Goal: Communication & Community: Answer question/provide support

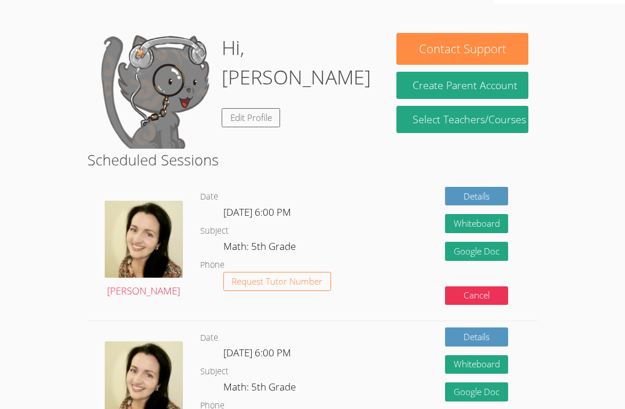
scroll to position [89, 0]
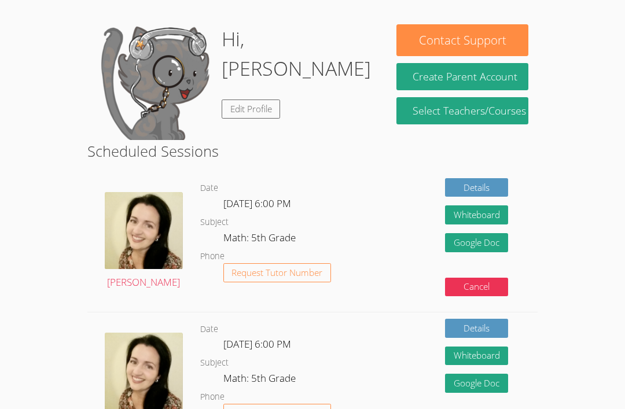
click at [129, 238] on img at bounding box center [144, 232] width 78 height 78
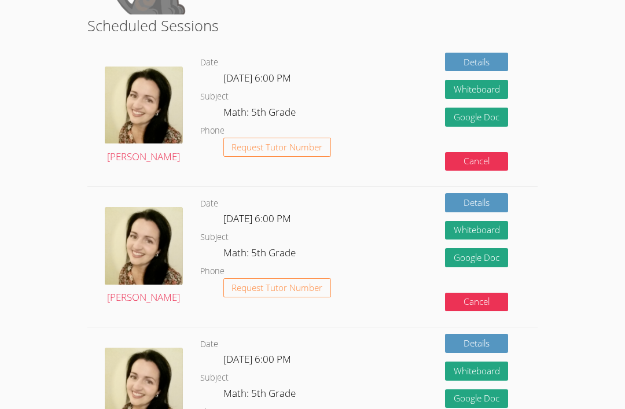
scroll to position [214, 0]
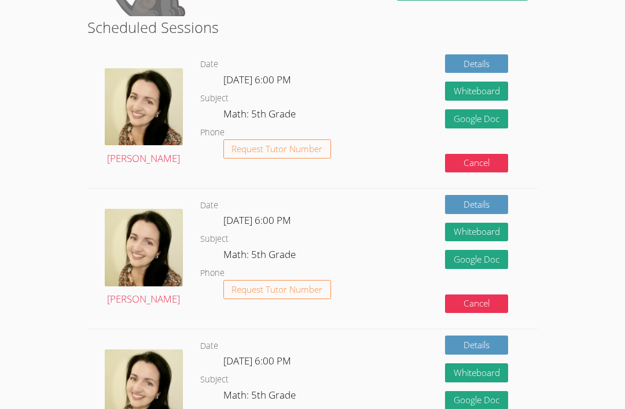
scroll to position [212, 0]
click at [159, 100] on img at bounding box center [144, 108] width 78 height 78
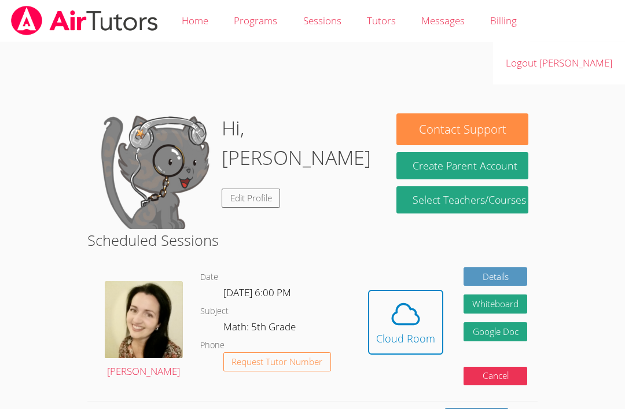
click at [403, 305] on icon at bounding box center [405, 314] width 32 height 32
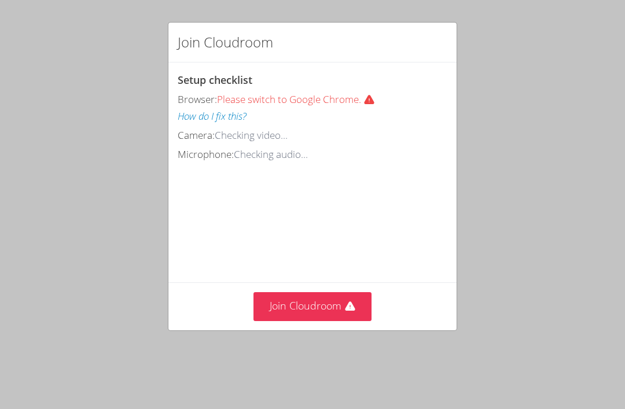
click at [322, 301] on button "Join Cloudroom" at bounding box center [312, 306] width 119 height 28
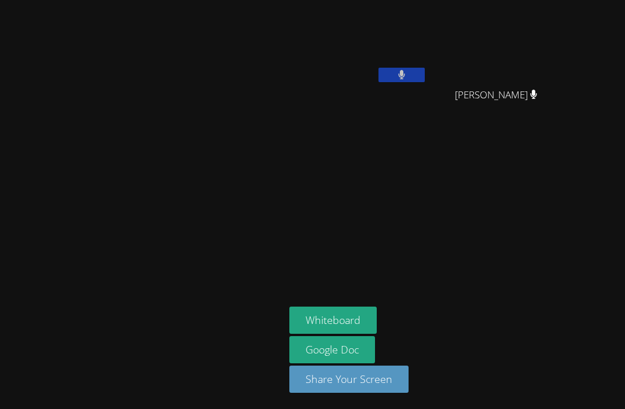
click at [377, 334] on button "Whiteboard" at bounding box center [332, 320] width 87 height 27
